Goal: Navigation & Orientation: Find specific page/section

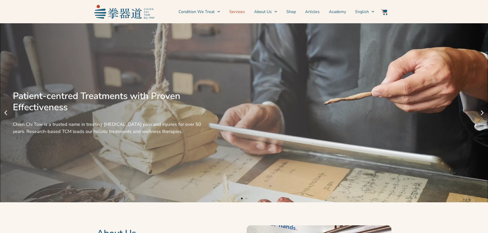
click at [235, 12] on link "Services" at bounding box center [237, 11] width 16 height 13
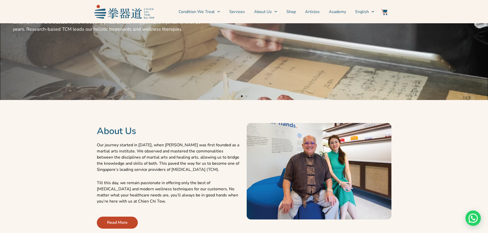
scroll to position [113, 0]
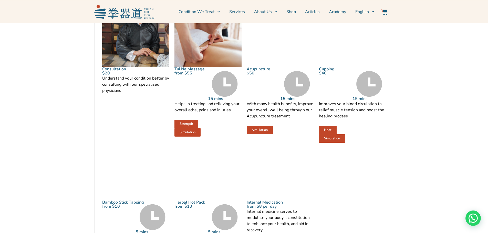
scroll to position [563, 0]
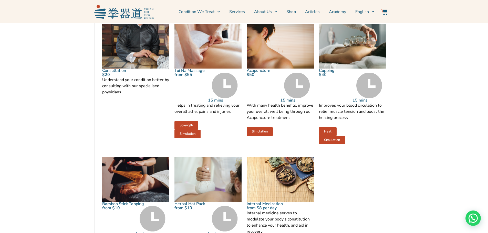
click at [181, 73] on link "Tui Na Massage" at bounding box center [189, 71] width 30 height 6
click at [185, 127] on span "Strength" at bounding box center [185, 125] width 13 height 3
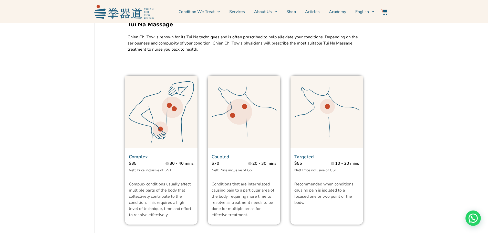
scroll to position [333, 0]
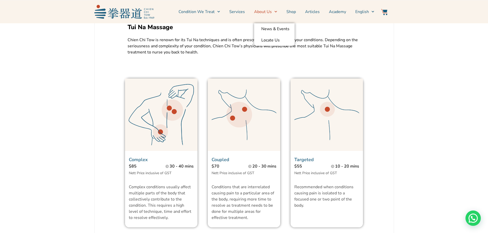
click at [274, 11] on span "Menu" at bounding box center [274, 12] width 5 height 8
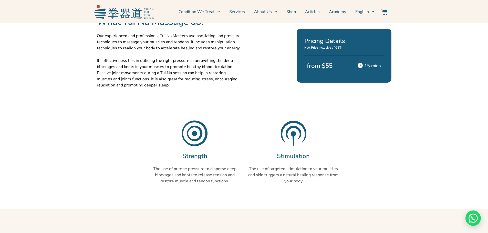
scroll to position [102, 0]
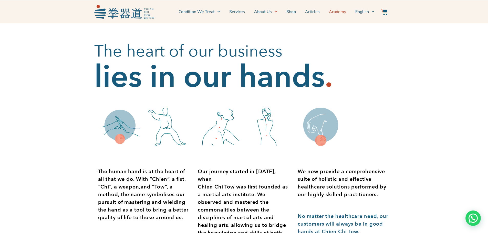
click at [338, 12] on link "Academy" at bounding box center [337, 11] width 17 height 13
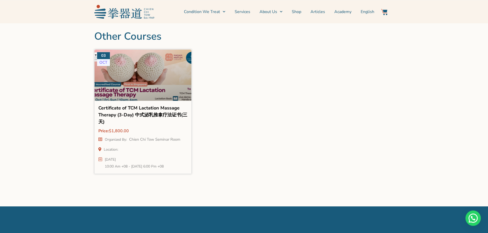
scroll to position [845, 0]
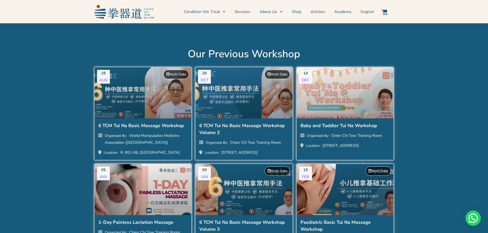
click at [208, 99] on div at bounding box center [243, 96] width 107 height 65
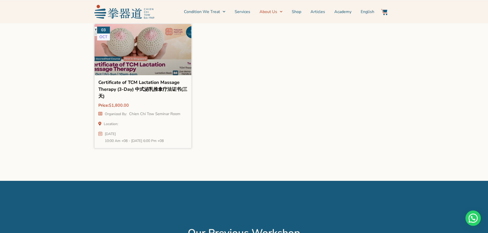
click at [277, 10] on link "About Us" at bounding box center [270, 11] width 23 height 13
click at [250, 11] on link "Services" at bounding box center [243, 11] width 16 height 13
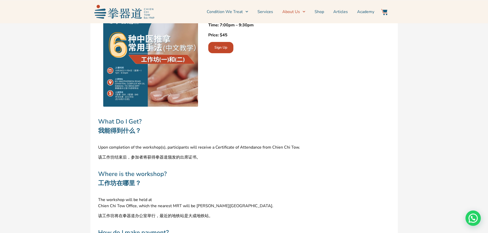
scroll to position [691, 0]
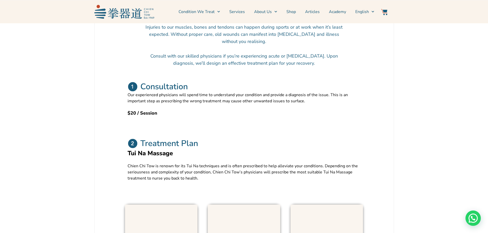
scroll to position [128, 0]
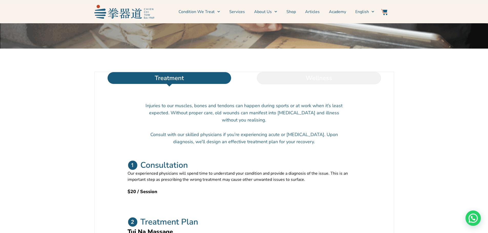
click at [332, 84] on li "Wellness" at bounding box center [319, 78] width 150 height 12
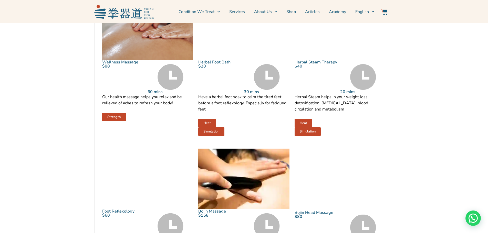
scroll to position [282, 0]
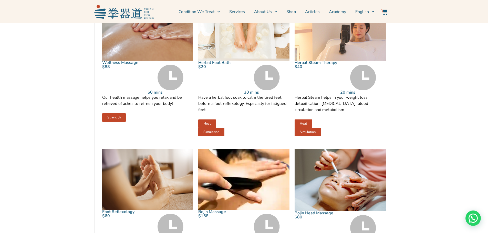
click at [112, 66] on link "Wellness Massage" at bounding box center [120, 63] width 36 height 6
click at [176, 90] on img at bounding box center [170, 78] width 26 height 26
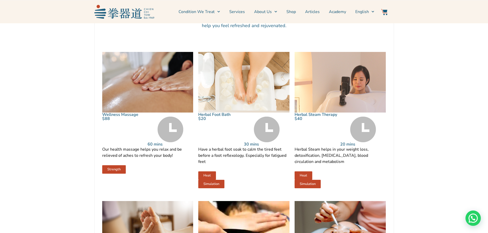
scroll to position [230, 0]
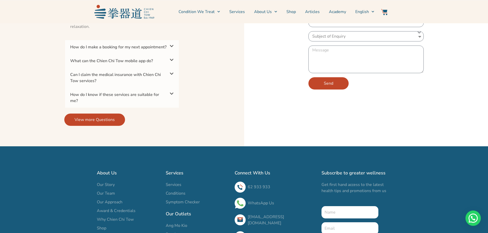
scroll to position [1350, 0]
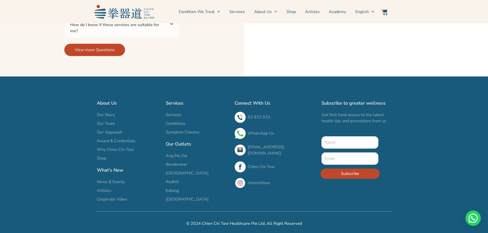
click at [173, 155] on span "Ang Mo Kio" at bounding box center [177, 156] width 22 height 6
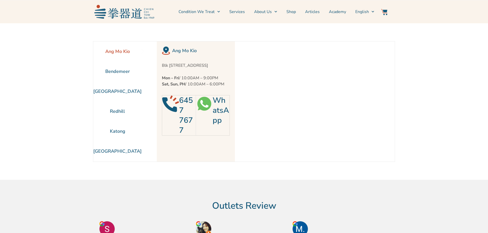
scroll to position [23, 0]
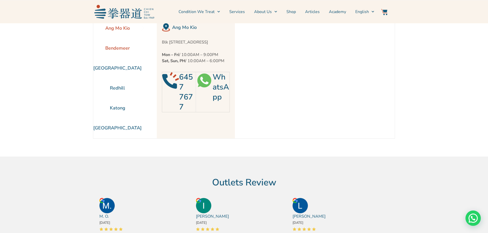
click at [109, 50] on li "Bendemeer" at bounding box center [117, 48] width 48 height 20
click at [114, 105] on li "Katong" at bounding box center [117, 108] width 48 height 20
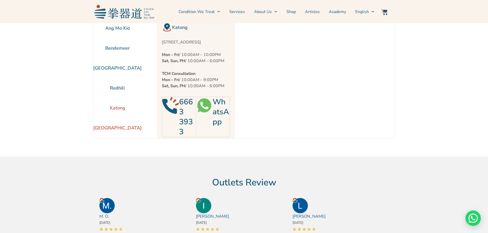
click at [125, 129] on li "[GEOGRAPHIC_DATA]" at bounding box center [117, 128] width 48 height 20
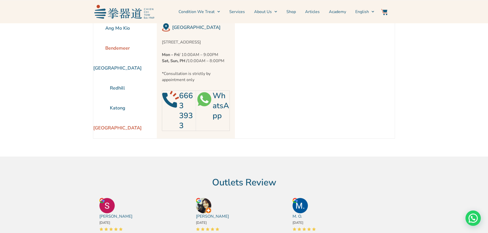
click at [121, 48] on li "Bendemeer" at bounding box center [117, 48] width 48 height 20
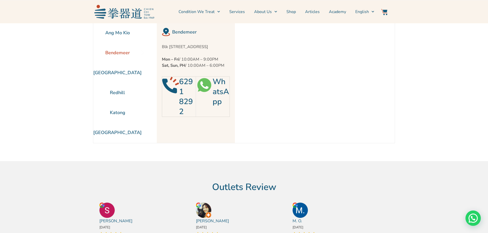
scroll to position [0, 0]
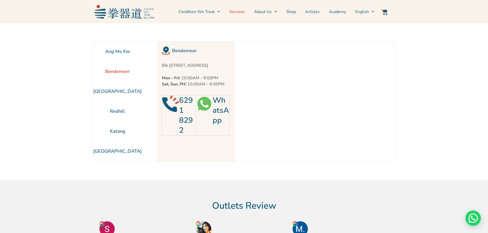
click at [232, 11] on link "Services" at bounding box center [237, 11] width 16 height 13
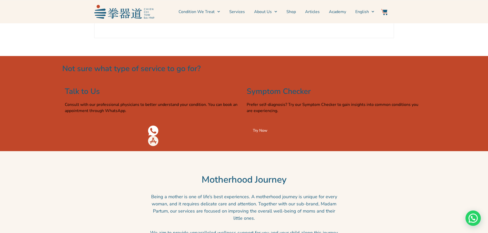
scroll to position [819, 0]
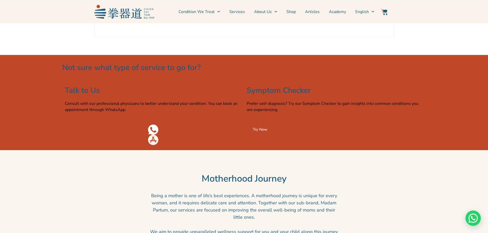
click at [258, 132] on span "Try Now" at bounding box center [260, 130] width 15 height 4
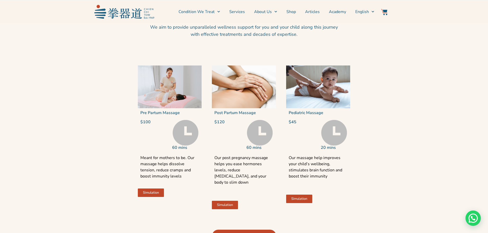
scroll to position [871, 0]
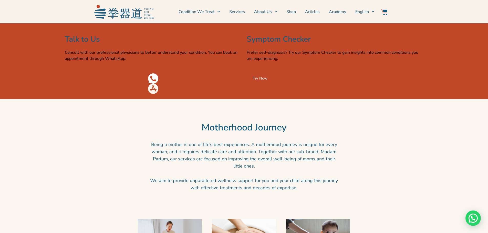
click at [263, 80] on span "Try Now" at bounding box center [260, 79] width 15 height 4
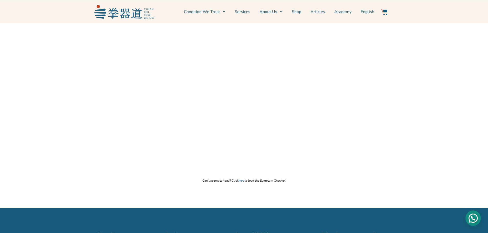
click at [472, 217] on div "Need help?" at bounding box center [472, 218] width 15 height 15
click at [293, 11] on link "Shop" at bounding box center [296, 11] width 9 height 13
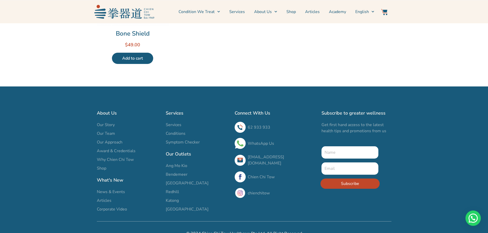
scroll to position [371, 0]
